Goal: Transaction & Acquisition: Download file/media

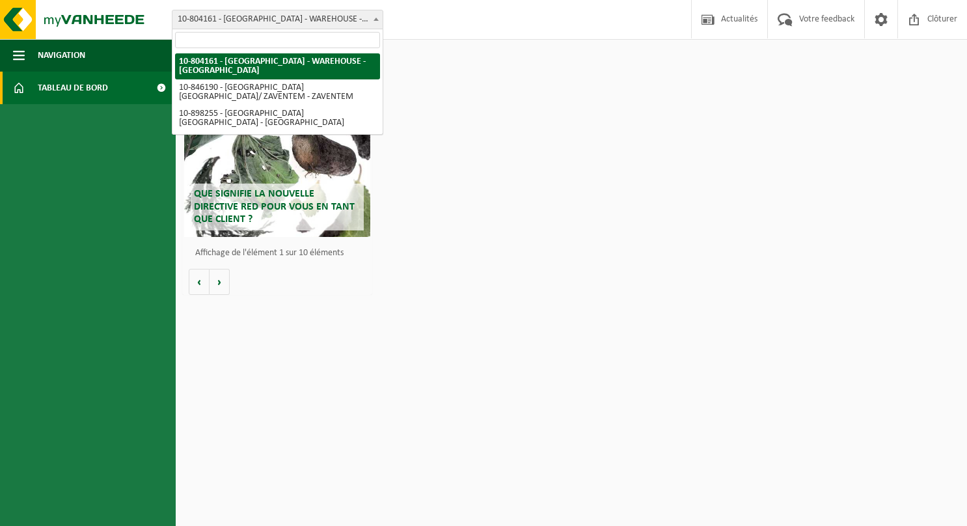
click at [312, 18] on span "10-804161 - [GEOGRAPHIC_DATA] - WAREHOUSE - [GEOGRAPHIC_DATA]" at bounding box center [277, 19] width 210 height 18
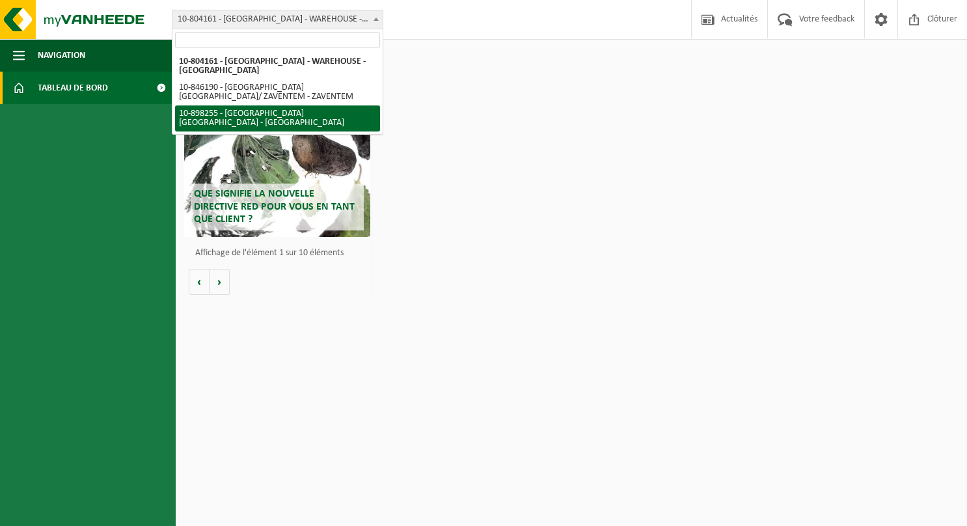
select select "119186"
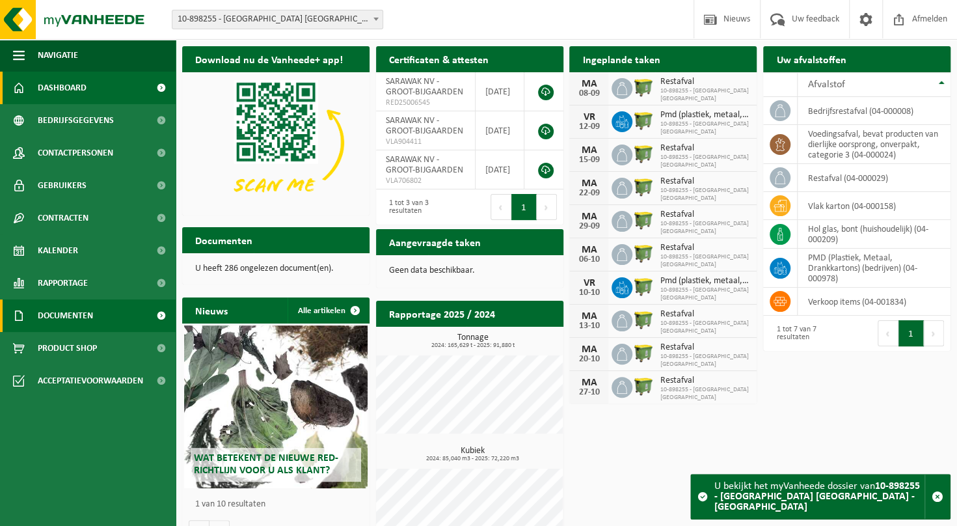
click at [55, 314] on span "Documenten" at bounding box center [65, 315] width 55 height 33
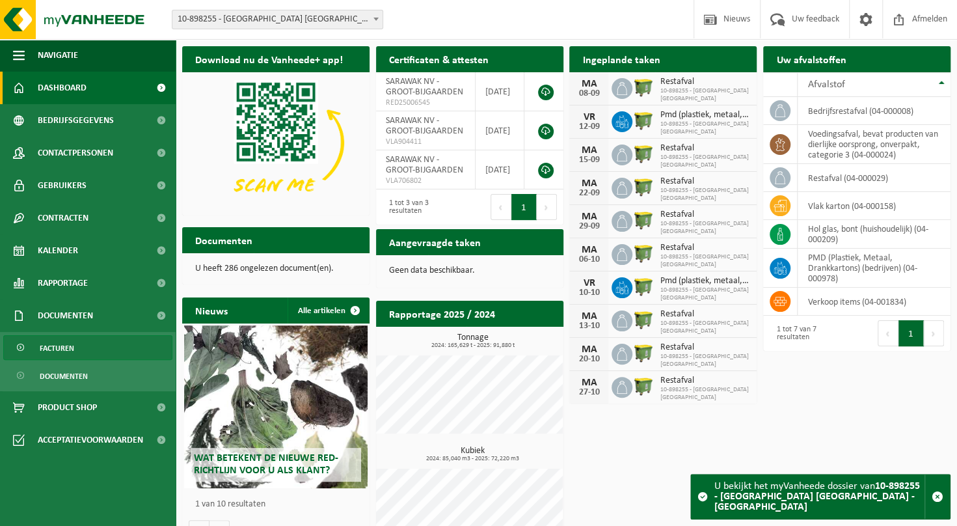
click at [50, 350] on span "Facturen" at bounding box center [57, 348] width 34 height 25
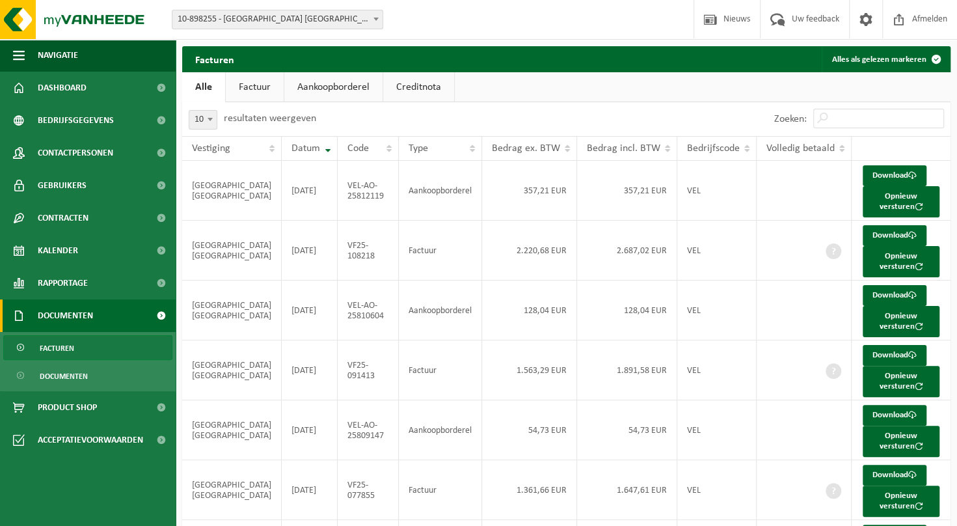
click at [250, 89] on link "Factuur" at bounding box center [255, 87] width 58 height 30
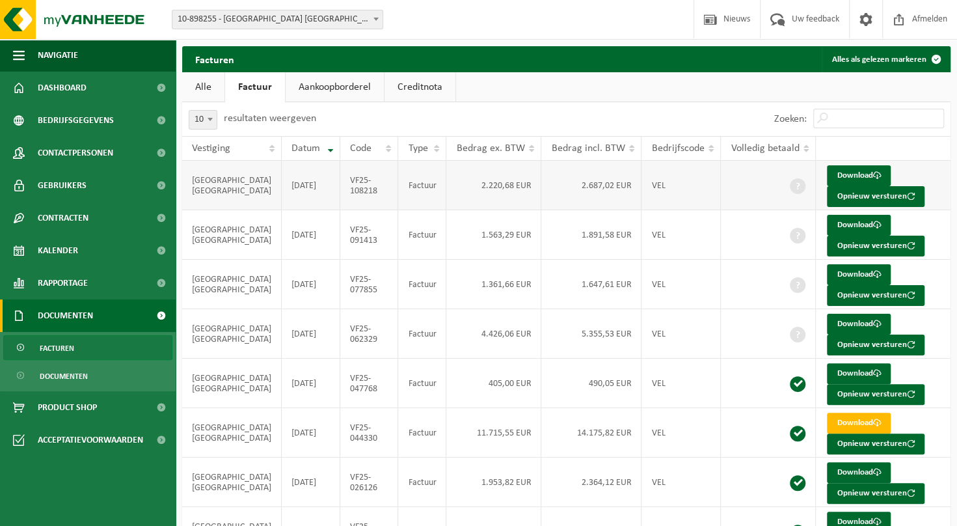
click at [202, 180] on td "SARAWAK NV" at bounding box center [232, 185] width 100 height 49
click at [827, 169] on link "Download" at bounding box center [859, 175] width 64 height 21
